Goal: Information Seeking & Learning: Learn about a topic

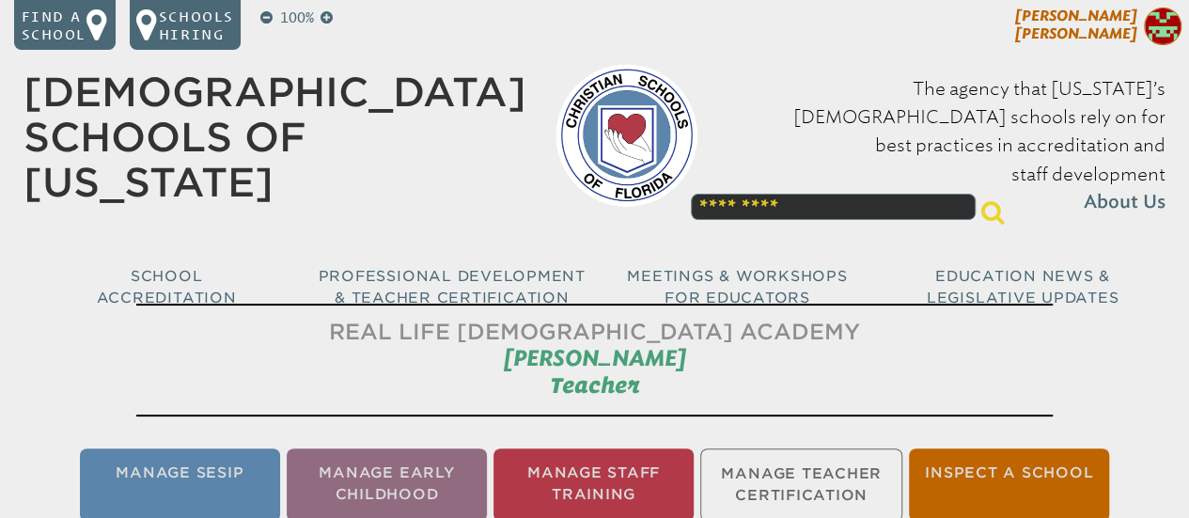
click at [1081, 23] on span "[PERSON_NAME]" at bounding box center [1076, 25] width 122 height 36
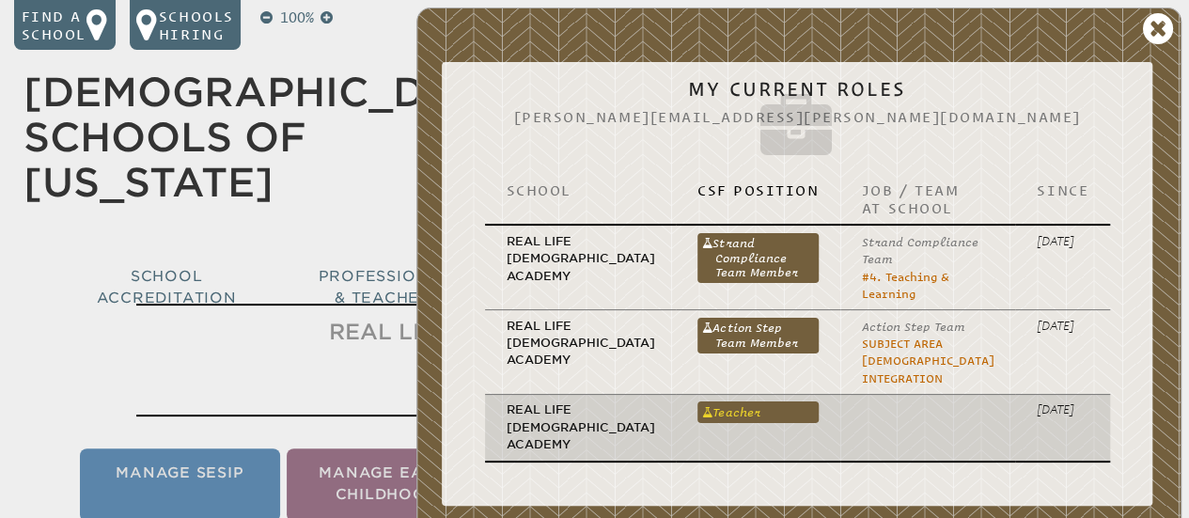
click at [741, 401] on link "Teacher" at bounding box center [757, 412] width 121 height 22
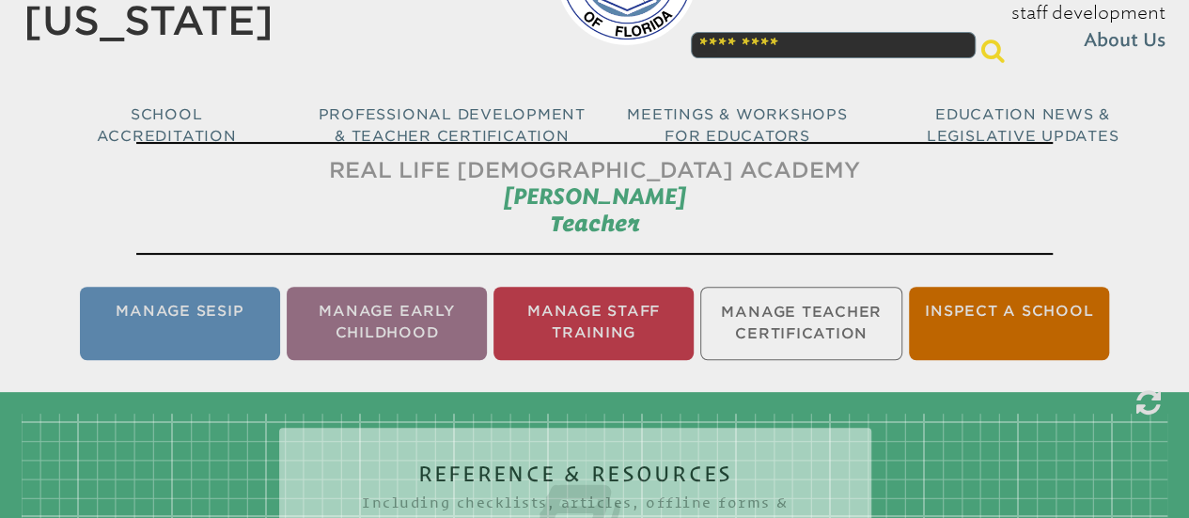
scroll to position [175, 0]
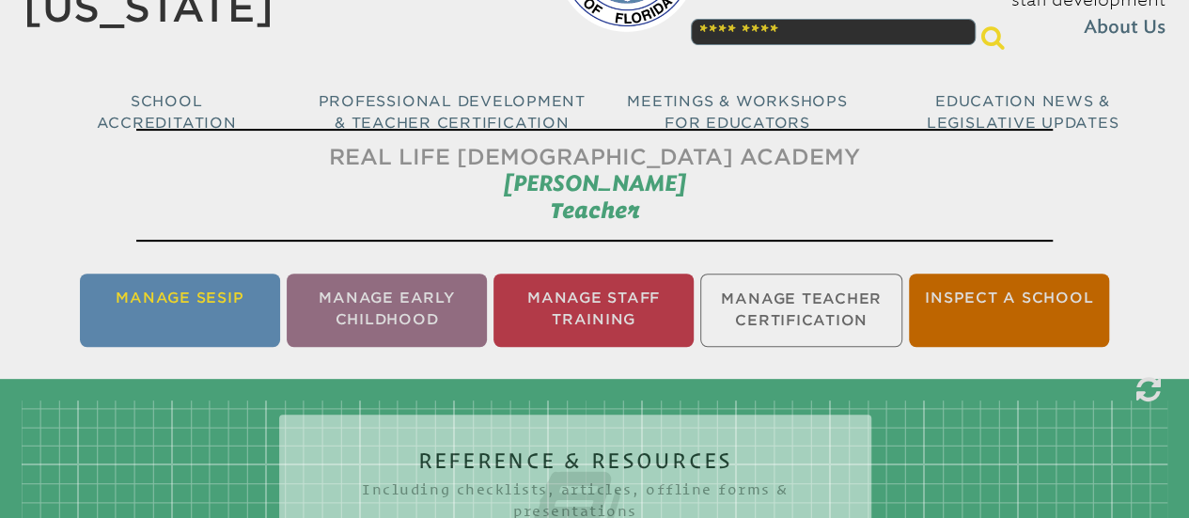
click at [184, 322] on li "Manage SESIP" at bounding box center [180, 310] width 200 height 73
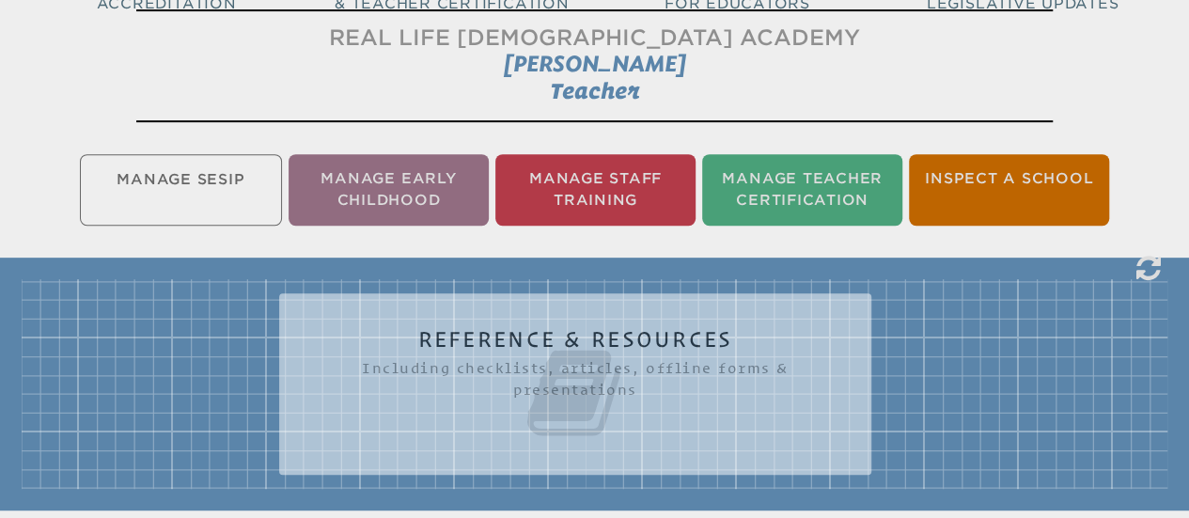
scroll to position [300, 0]
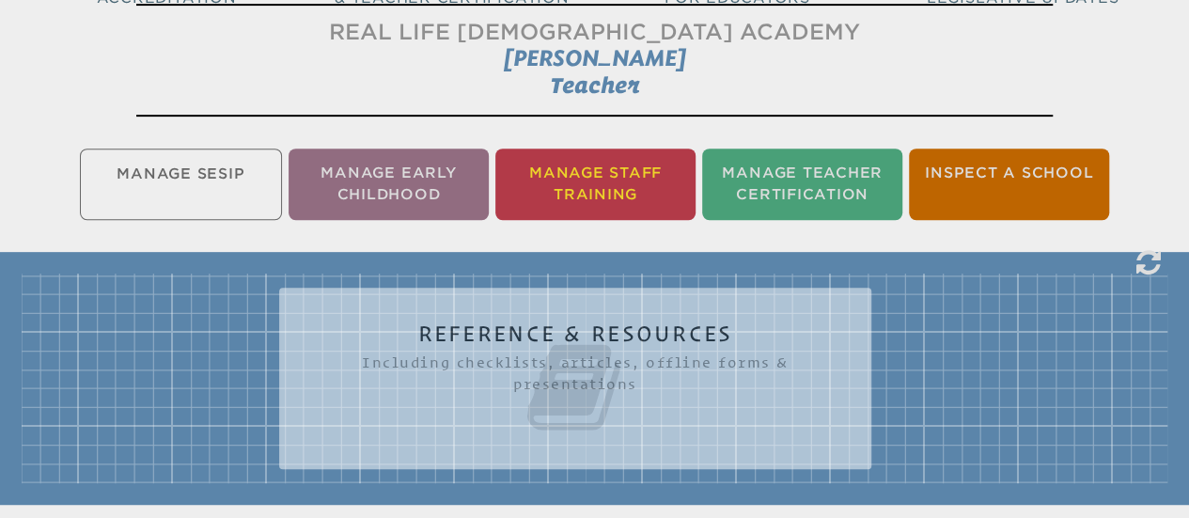
click at [562, 158] on li "Manage Staff Training" at bounding box center [595, 184] width 200 height 71
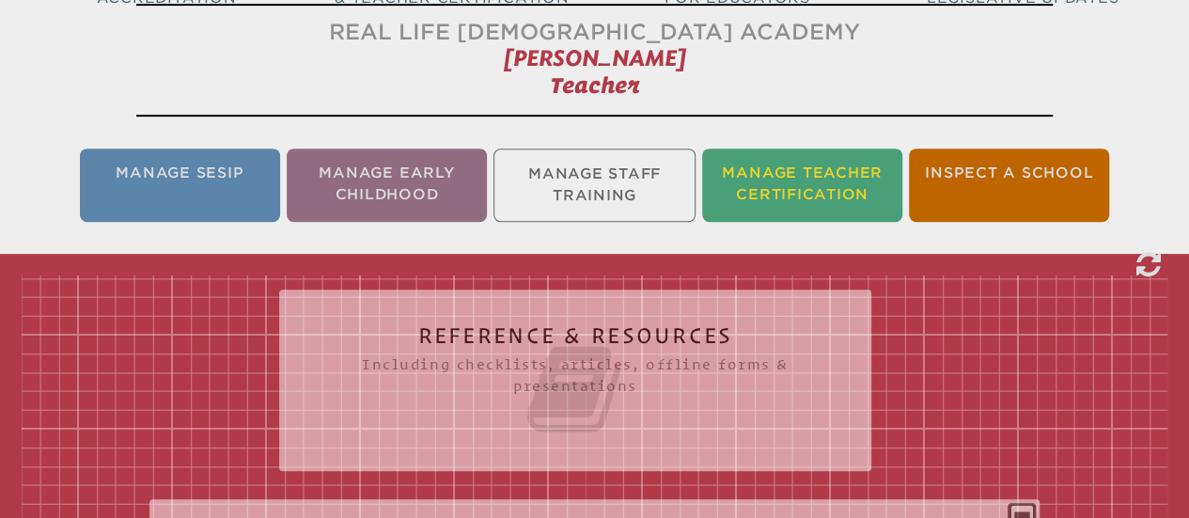
click at [822, 195] on li "Manage Teacher Certification" at bounding box center [802, 185] width 200 height 73
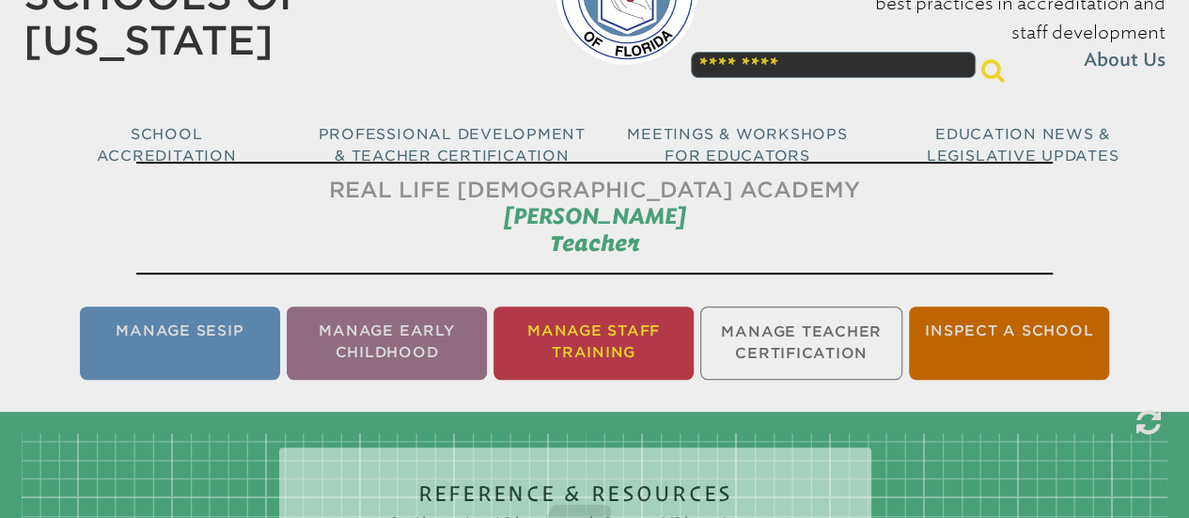
scroll to position [149, 0]
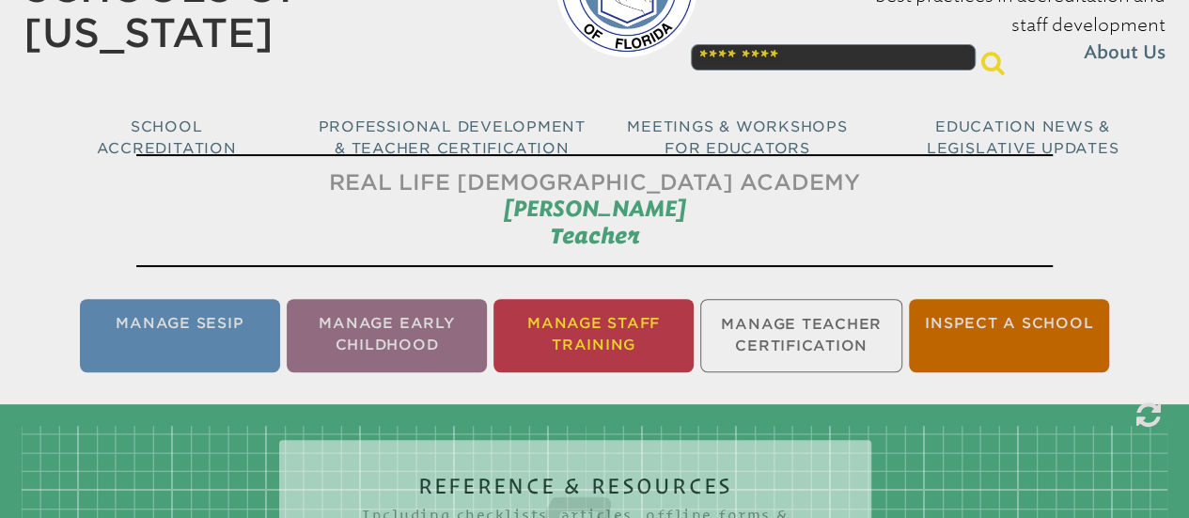
click at [570, 331] on li "Manage Staff Training" at bounding box center [593, 335] width 200 height 73
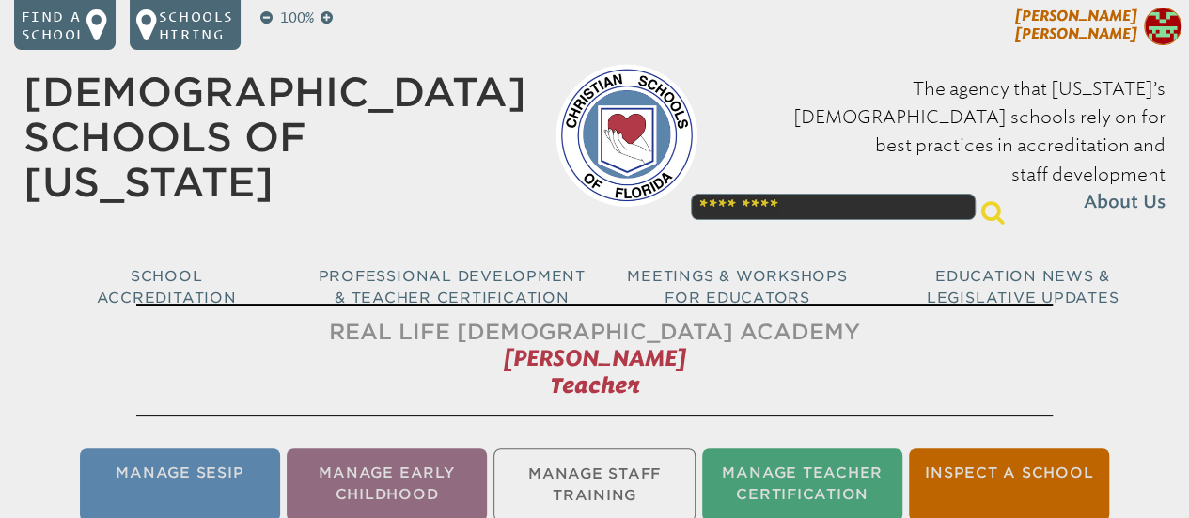
click at [1107, 20] on span "[PERSON_NAME]" at bounding box center [1076, 25] width 122 height 36
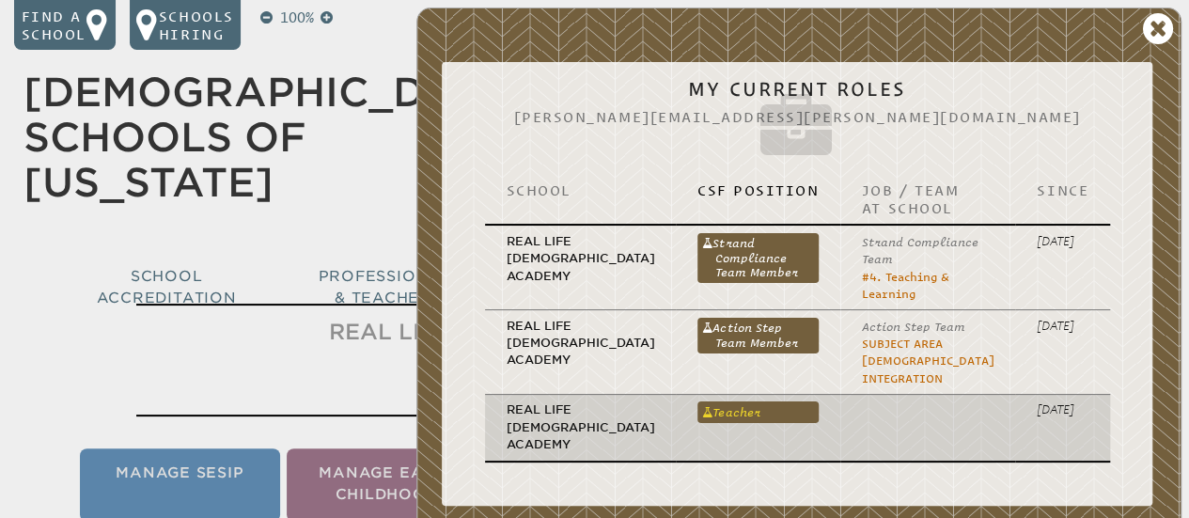
click at [738, 403] on link "Teacher" at bounding box center [757, 412] width 121 height 22
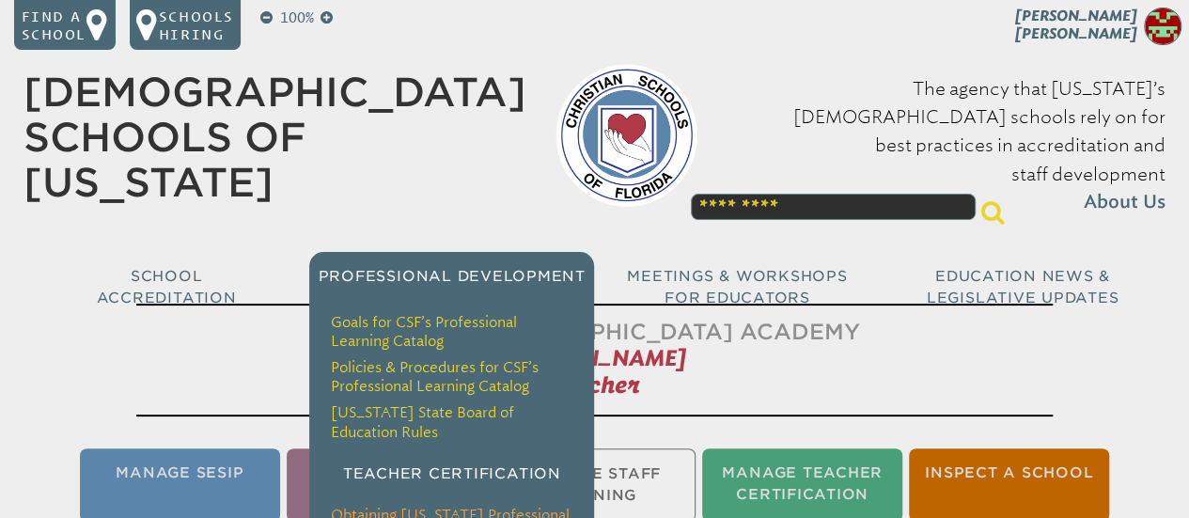
click at [416, 506] on link "Obtaining [US_STATE] Professional Educator Certification" at bounding box center [450, 524] width 239 height 37
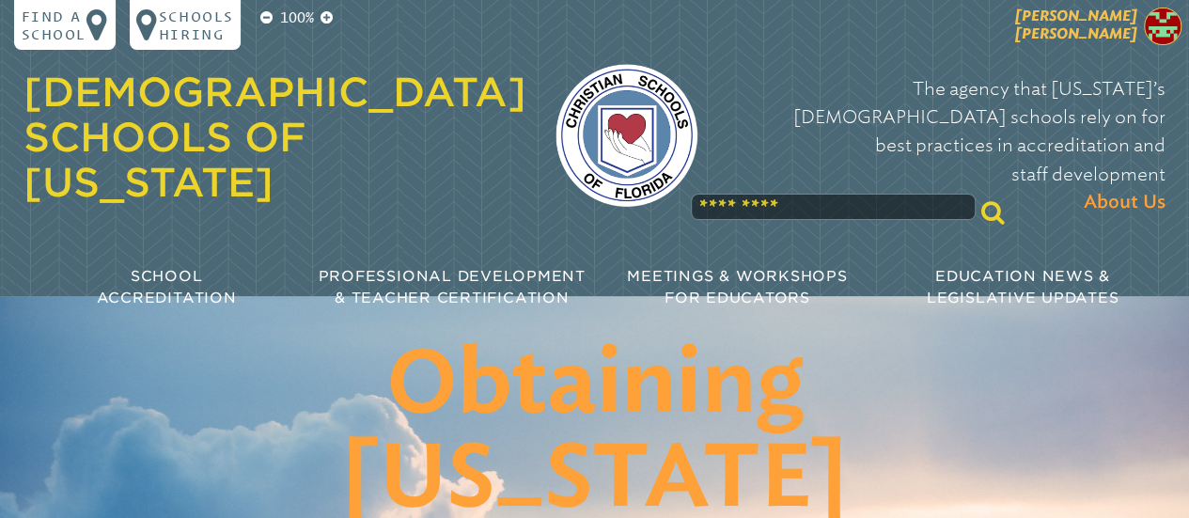
click at [1100, 25] on span "[PERSON_NAME]" at bounding box center [1076, 25] width 122 height 36
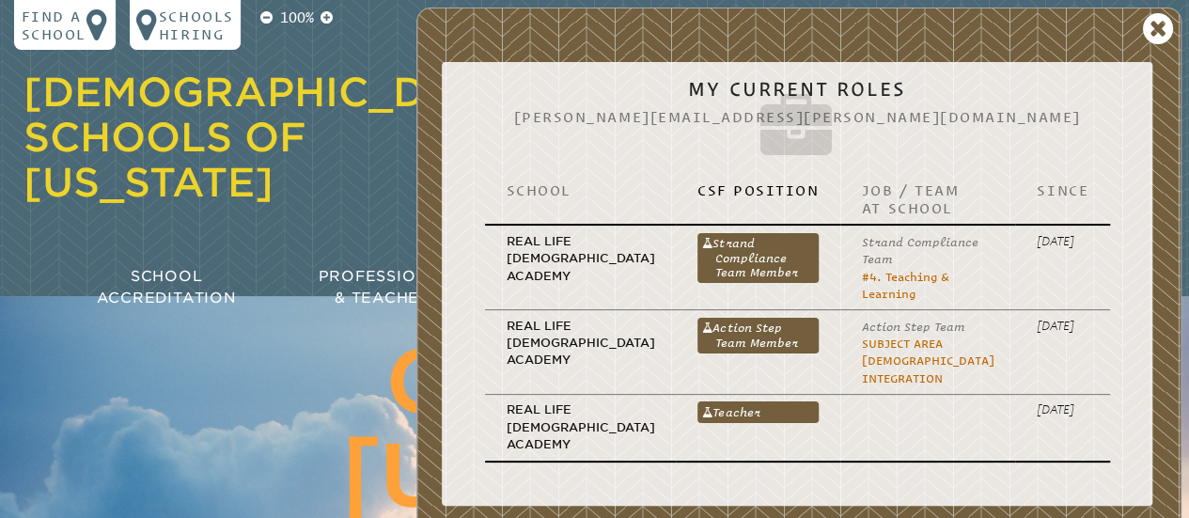
click at [311, 208] on div "[DEMOGRAPHIC_DATA] Schools of [US_STATE] The agency that [US_STATE]’s [DEMOGRAP…" at bounding box center [594, 168] width 1170 height 337
click at [1153, 25] on icon at bounding box center [1158, 29] width 31 height 36
